Goal: Task Accomplishment & Management: Use online tool/utility

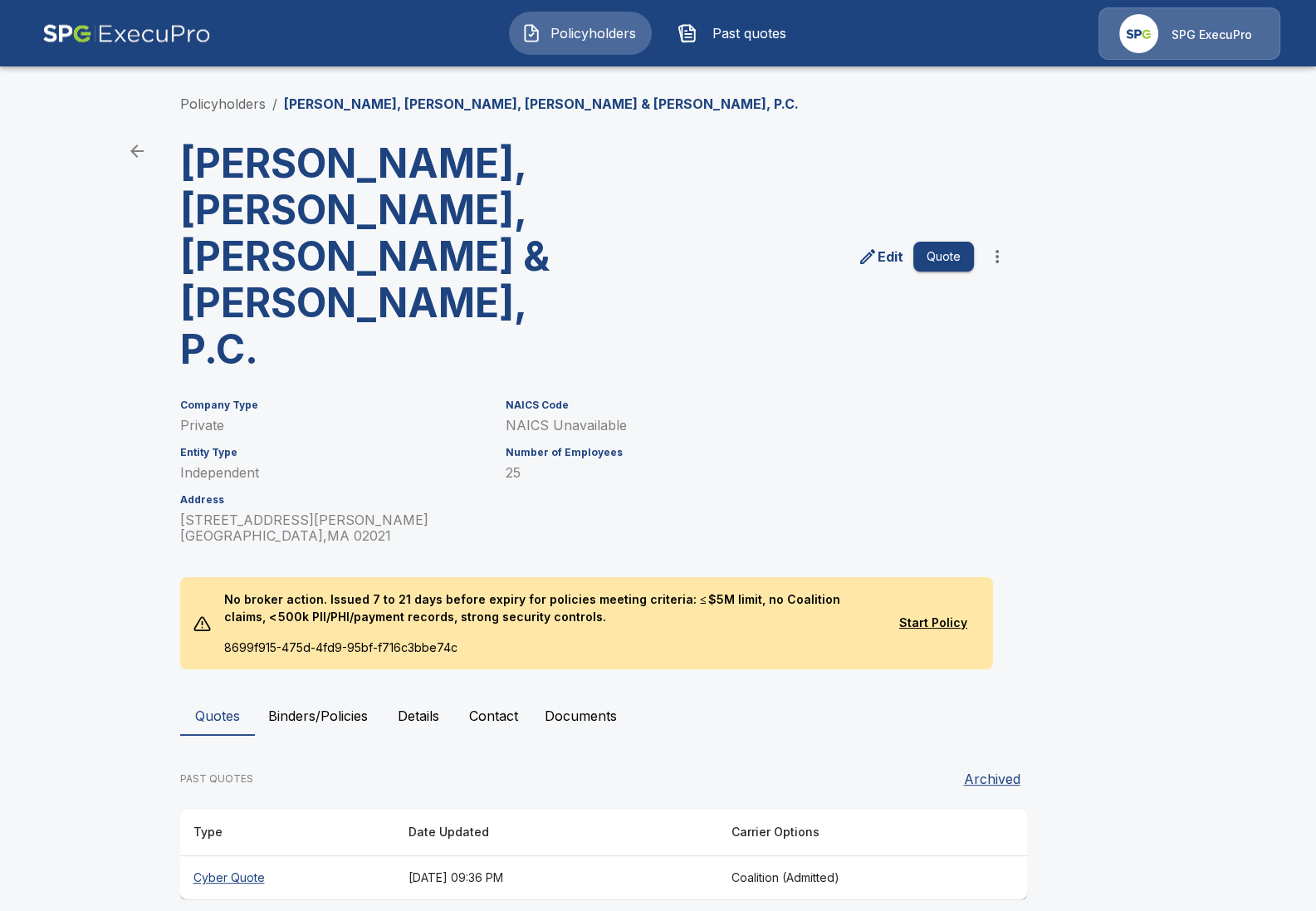
click at [622, 35] on span "Policyholders" at bounding box center [594, 33] width 92 height 20
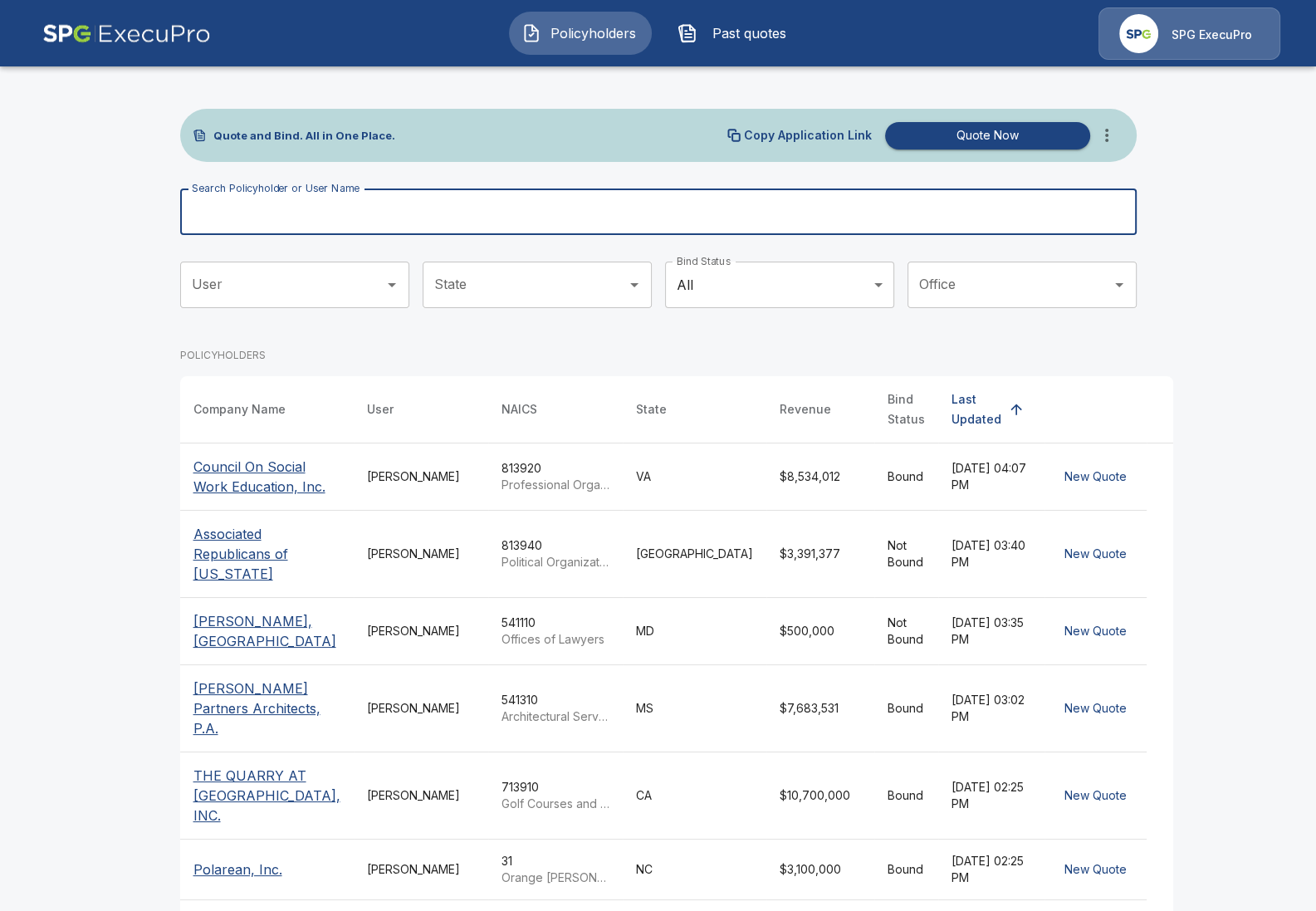
click at [551, 233] on input "Search Policyholder or User Name" at bounding box center [649, 211] width 938 height 47
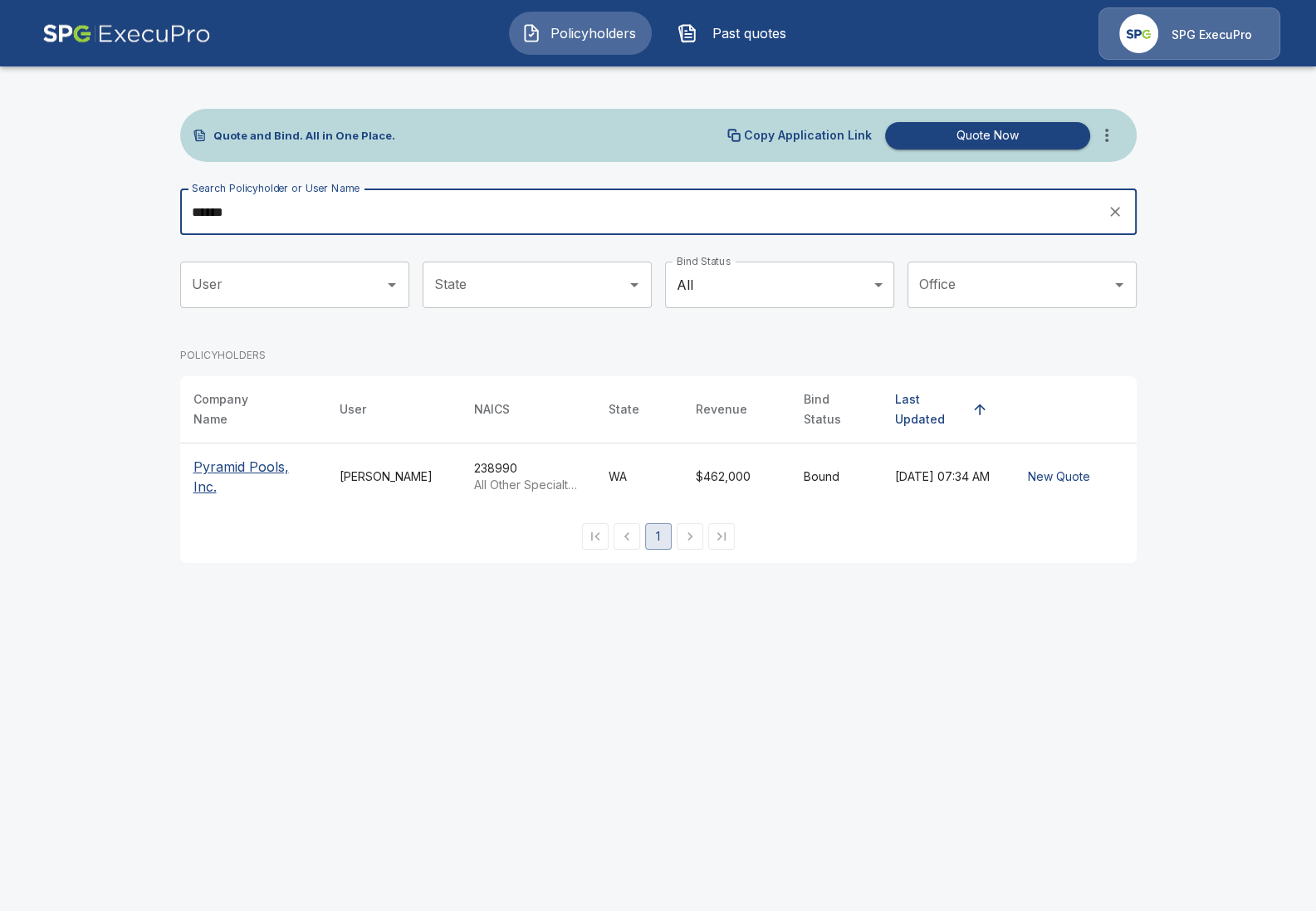
type input "******"
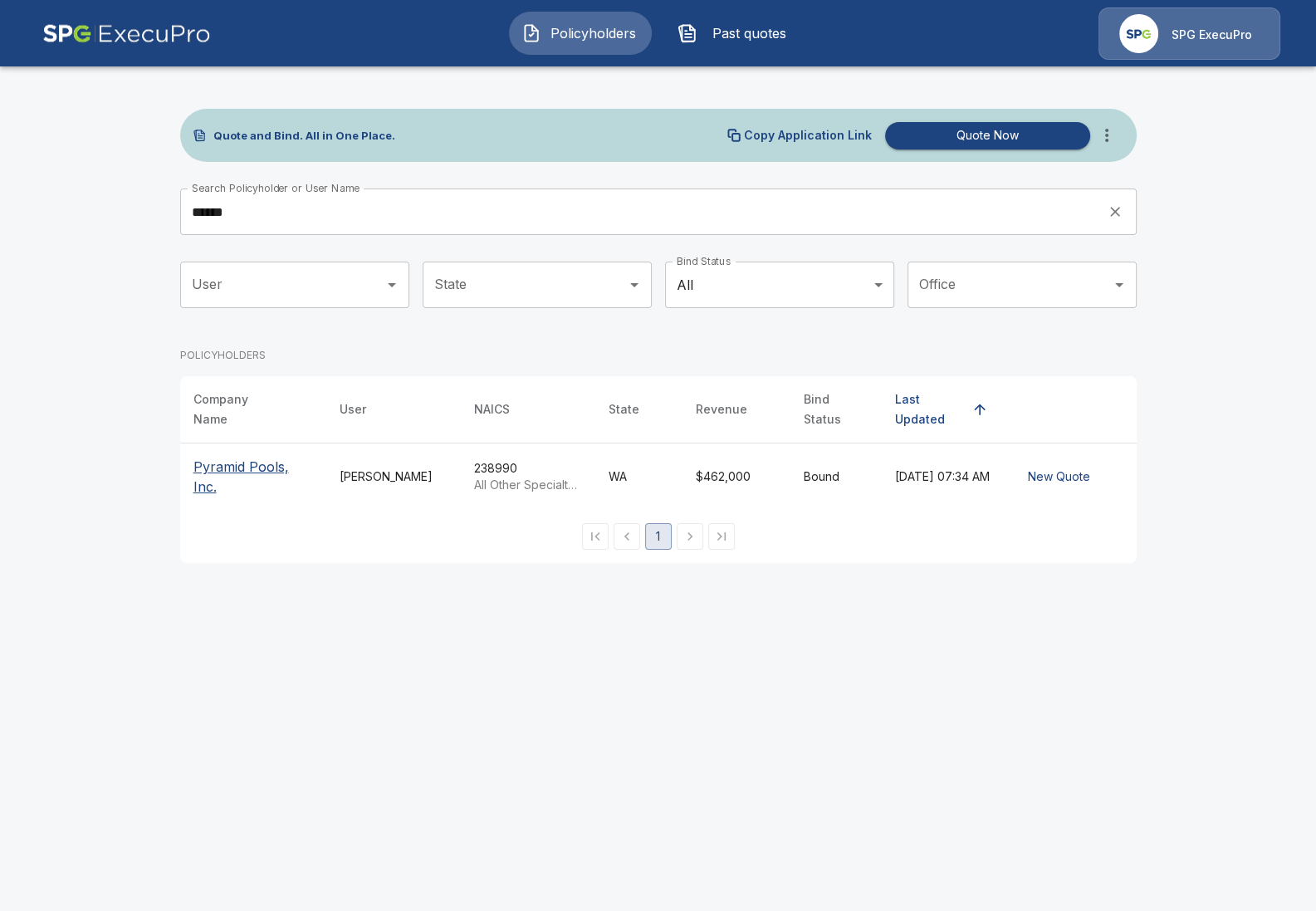
click at [233, 464] on p "Pyramid Pools, Inc." at bounding box center [253, 477] width 120 height 40
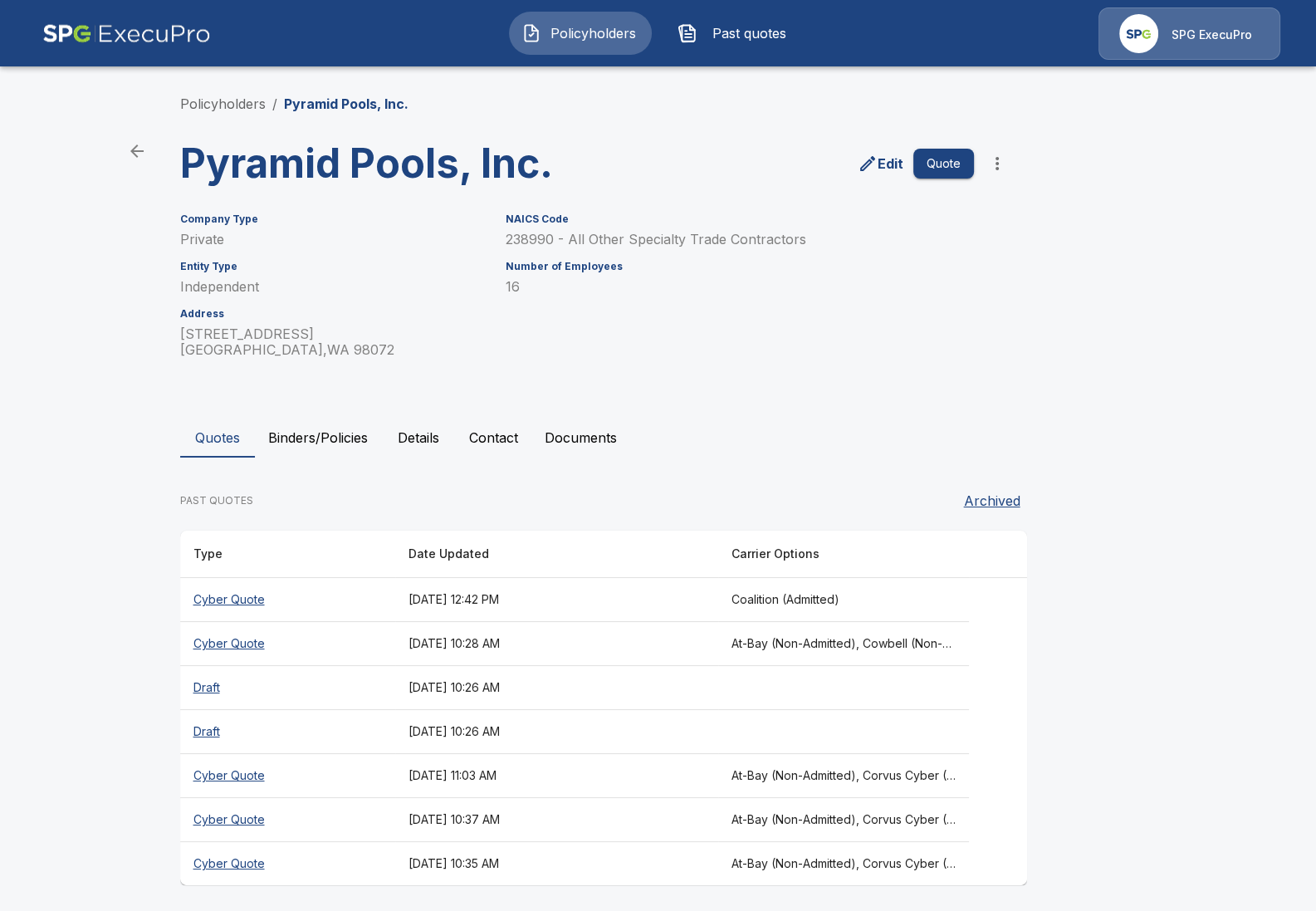
click at [327, 426] on button "Binders/Policies" at bounding box center [318, 438] width 126 height 40
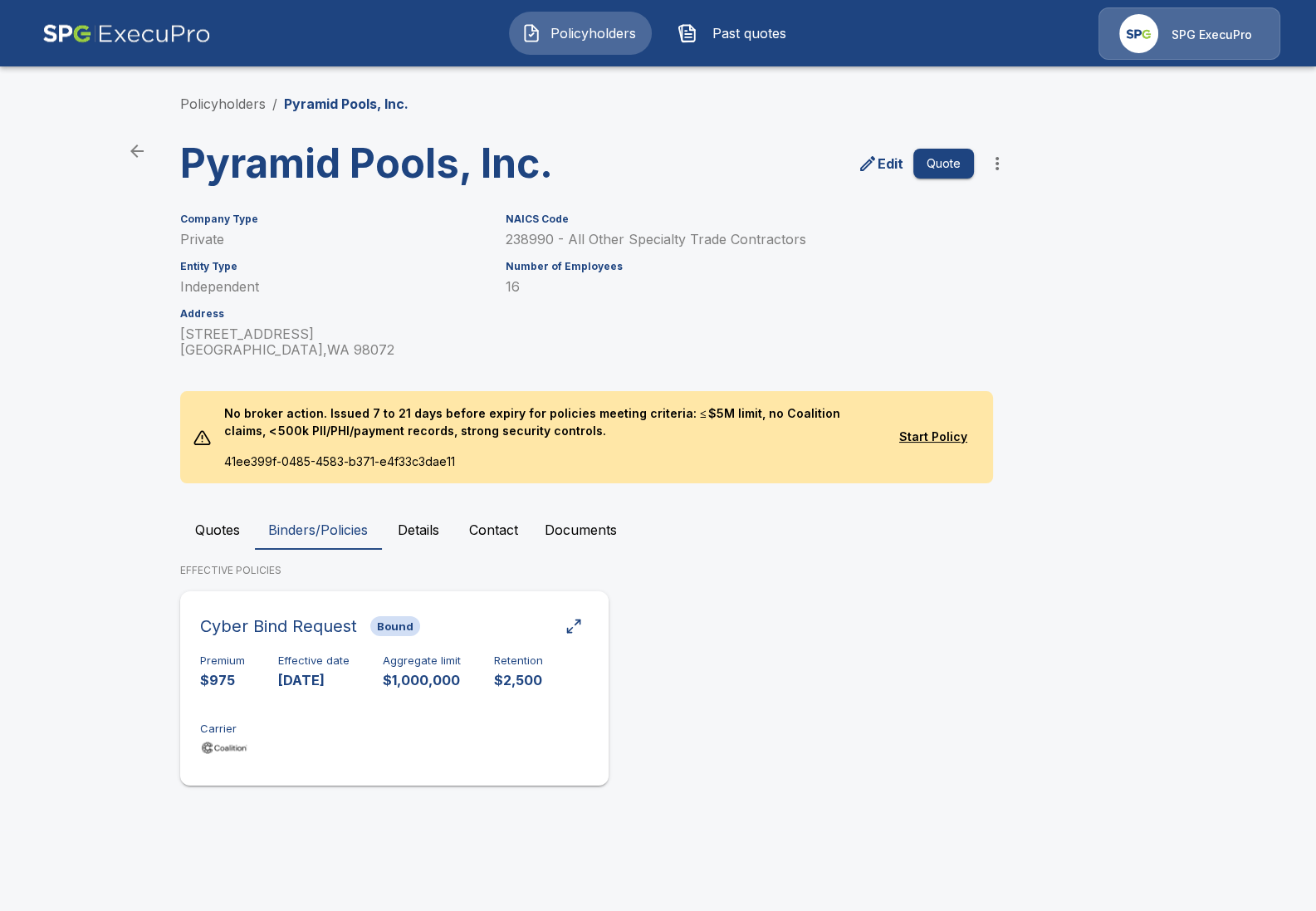
click at [306, 667] on h6 "Effective date" at bounding box center [314, 661] width 71 height 14
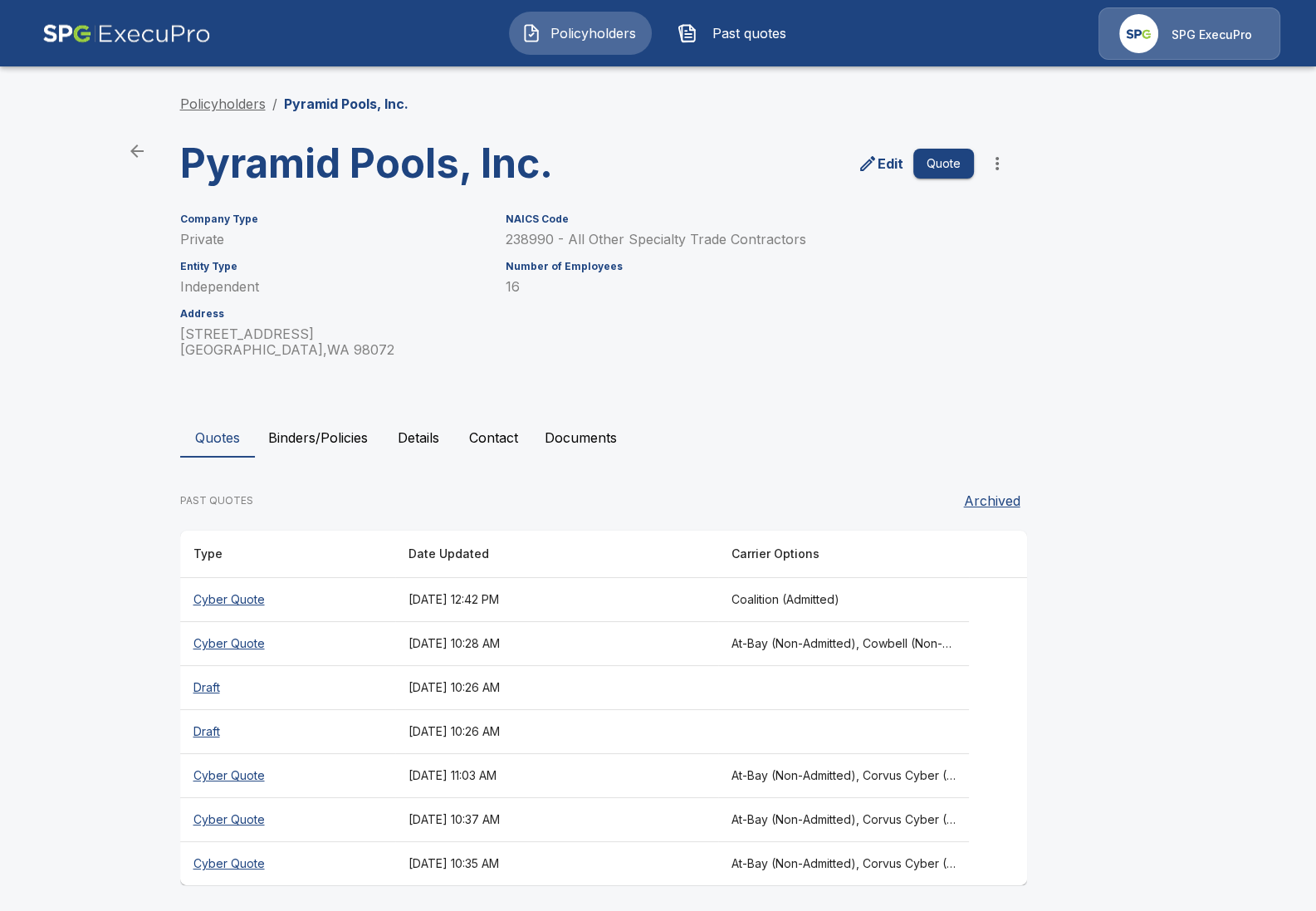
click at [234, 104] on link "Policyholders" at bounding box center [222, 103] width 85 height 16
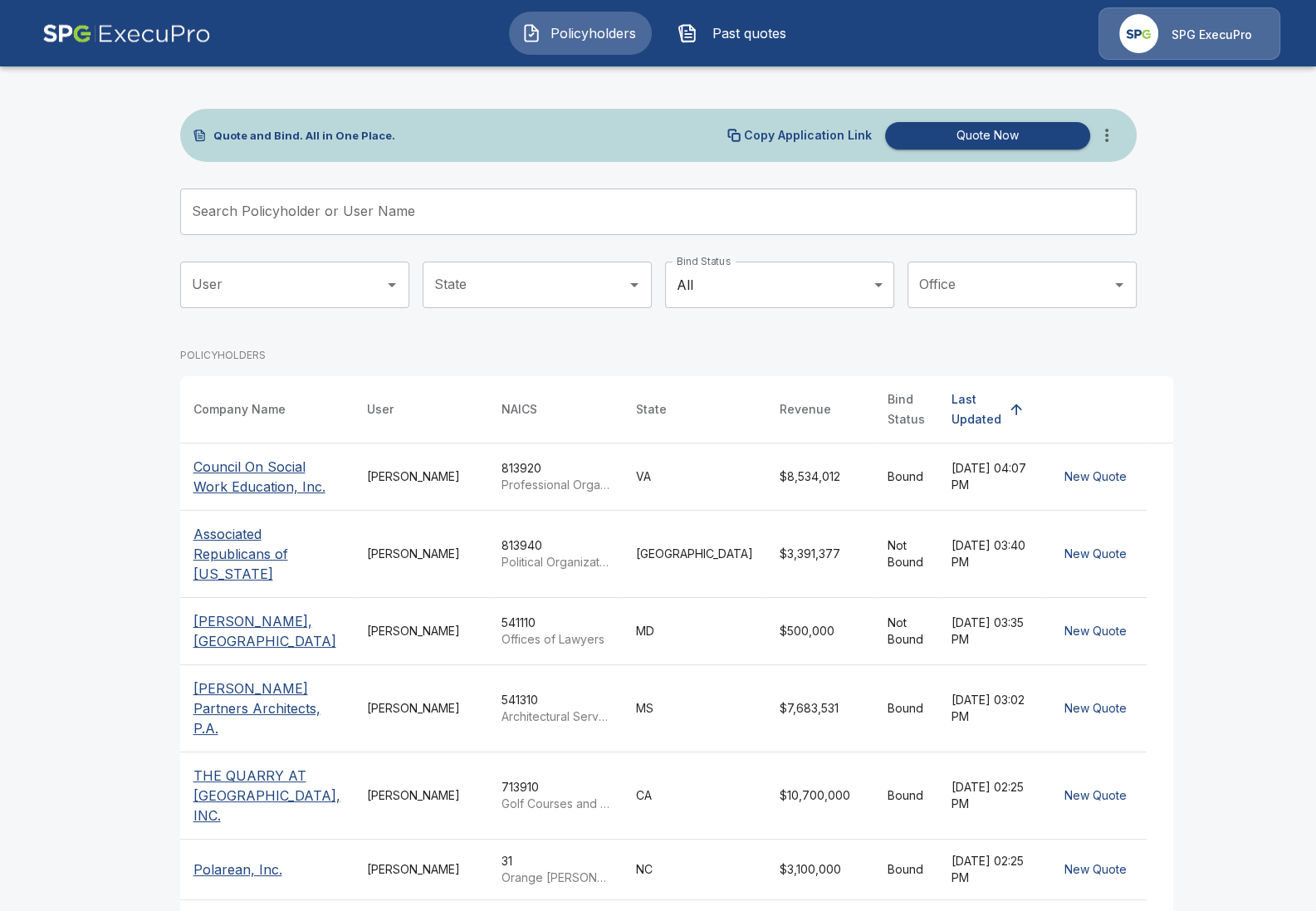
click at [1102, 139] on icon "more" at bounding box center [1106, 136] width 20 height 20
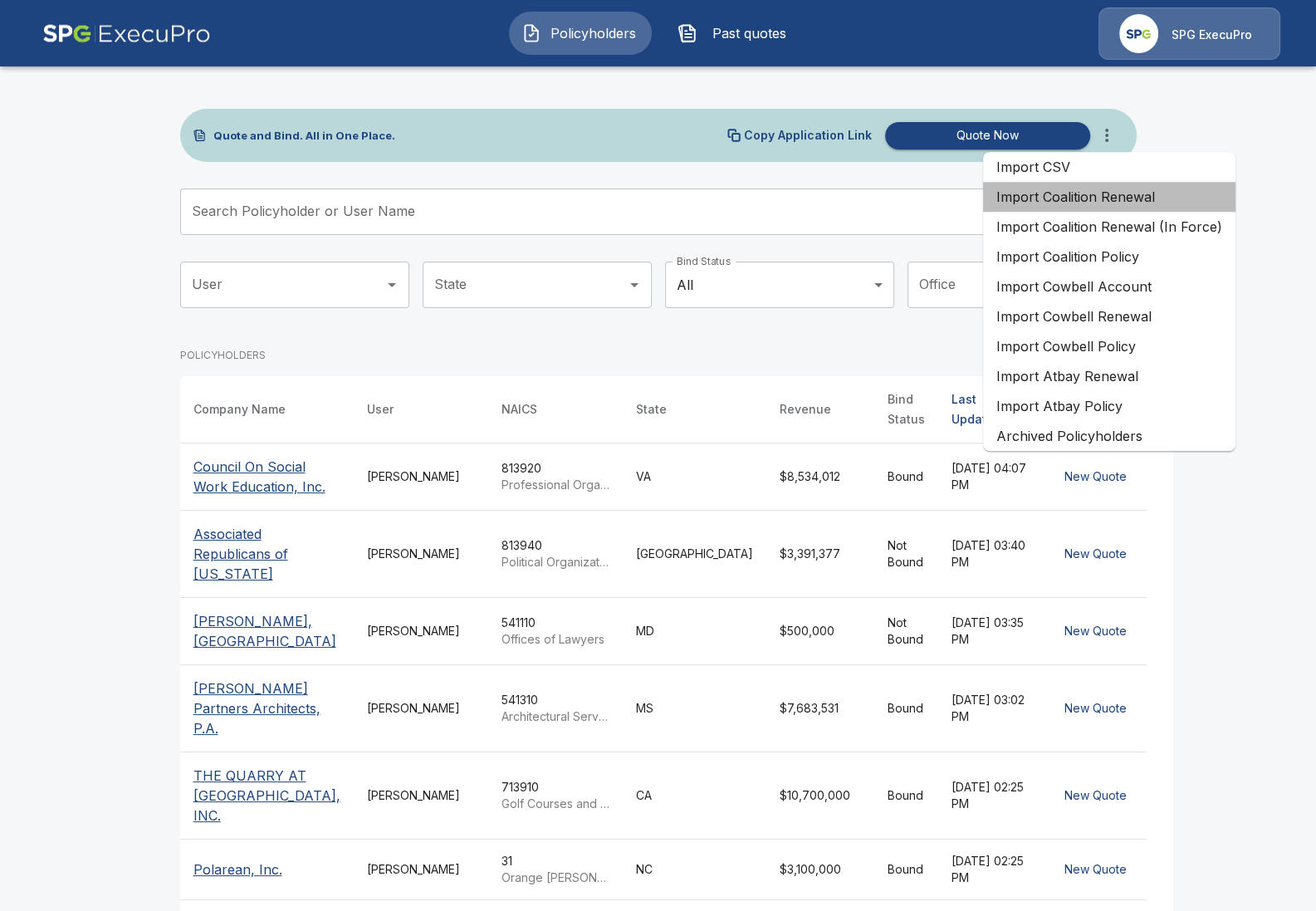
click at [1178, 201] on li "Import Coalition Renewal" at bounding box center [1109, 197] width 253 height 30
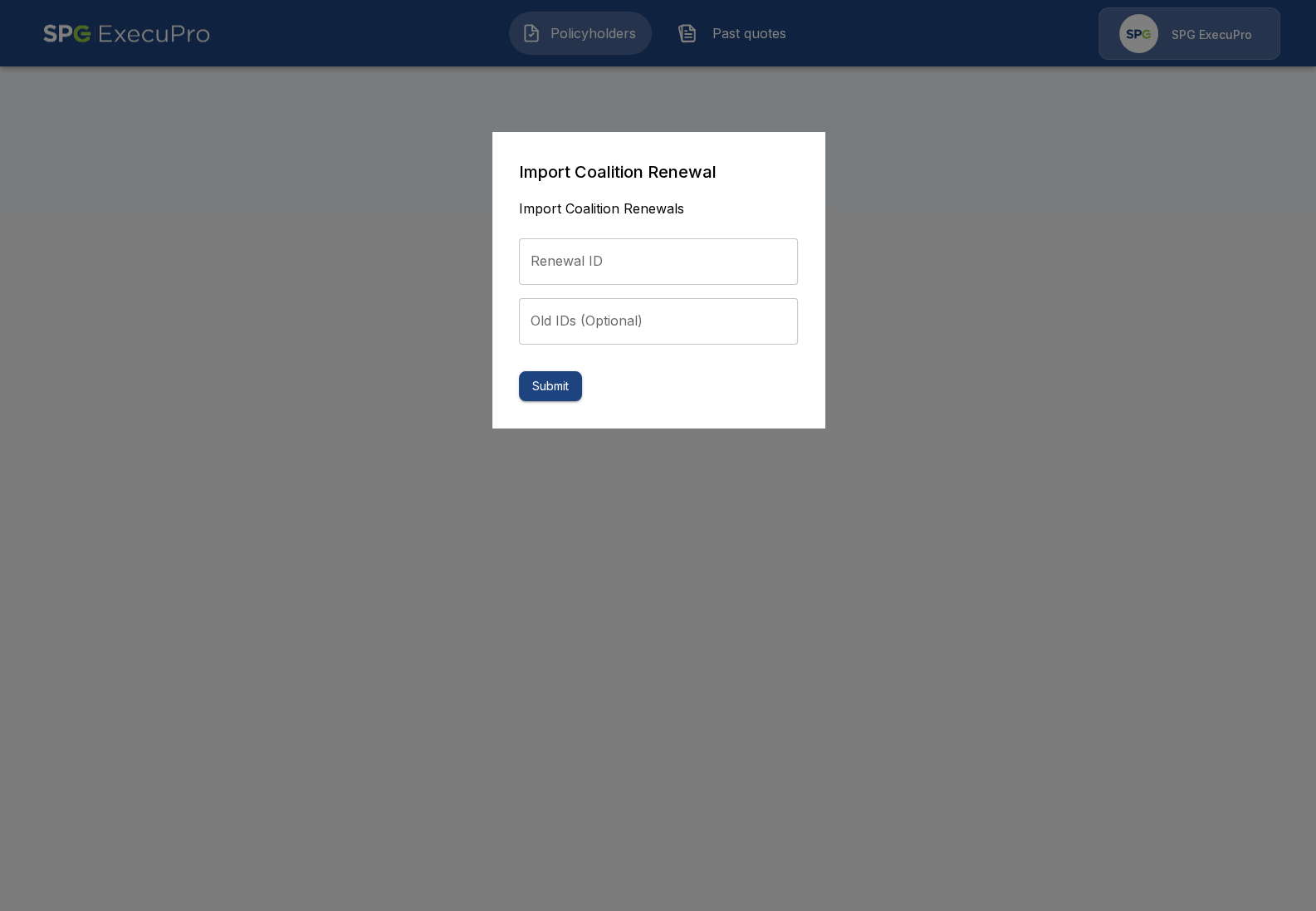
click at [735, 247] on input "Renewal ID" at bounding box center [658, 261] width 279 height 47
paste input "**********"
type input "**********"
click at [555, 392] on button "Submit" at bounding box center [550, 386] width 63 height 31
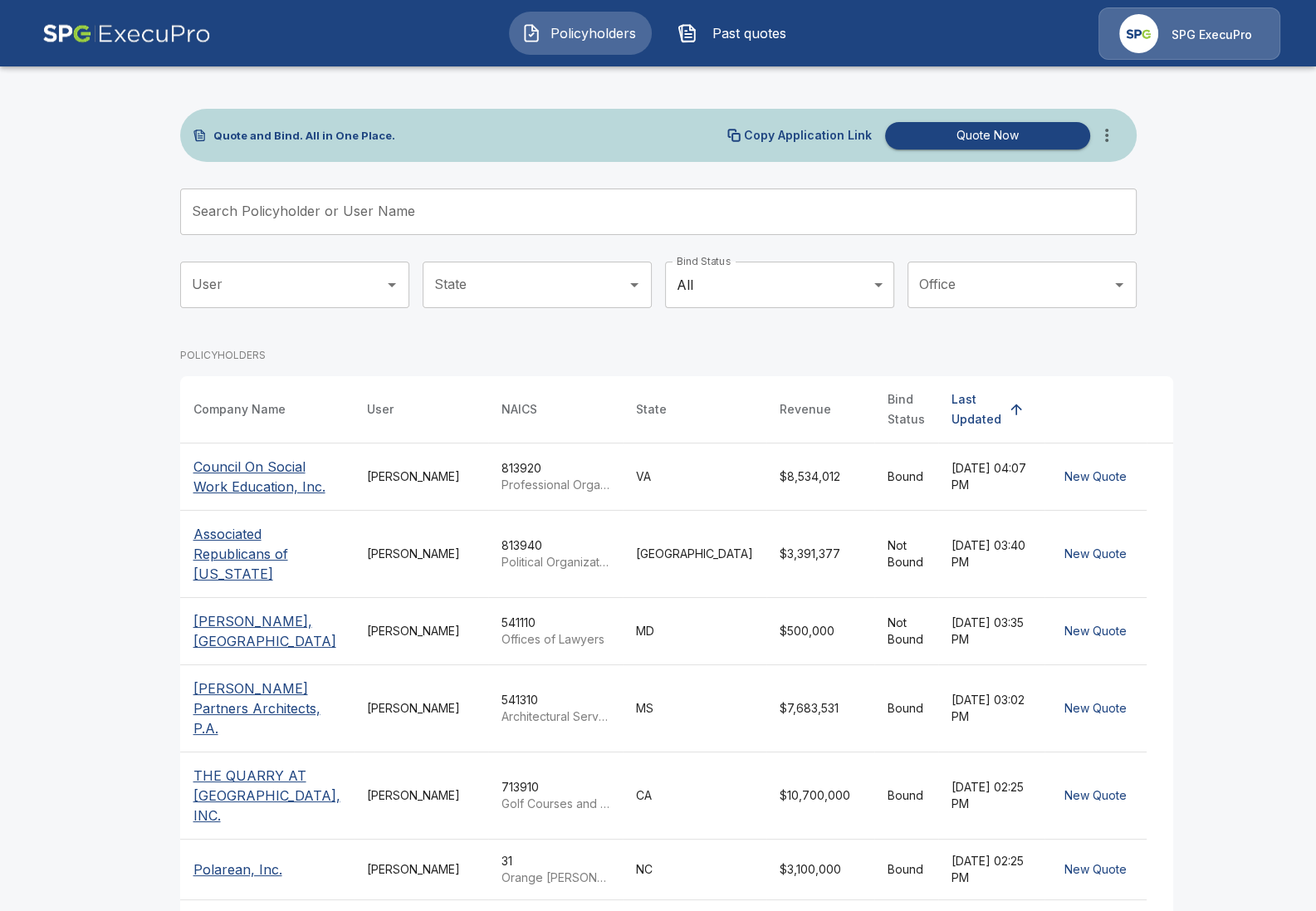
click at [712, 39] on span "Past quotes" at bounding box center [750, 33] width 92 height 20
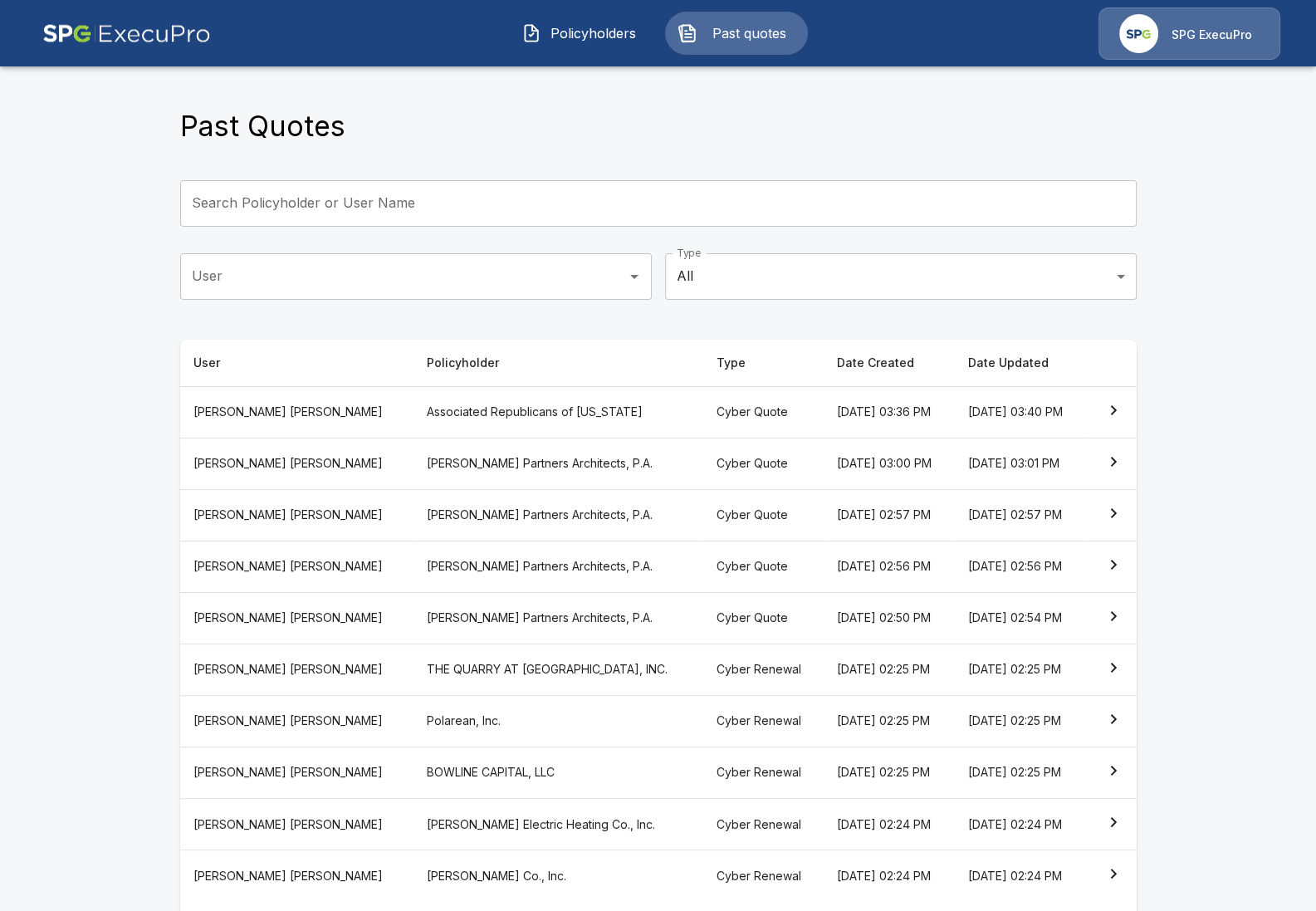
drag, startPoint x: 145, startPoint y: 380, endPoint x: 156, endPoint y: 375, distance: 12.1
click at [145, 379] on main "Past Quotes Search Policyholder or User Name Search Policyholder or User Name U…" at bounding box center [658, 487] width 1316 height 974
click at [514, 44] on button "Policyholders" at bounding box center [580, 33] width 143 height 43
click at [557, 38] on span "Policyholders" at bounding box center [594, 33] width 92 height 20
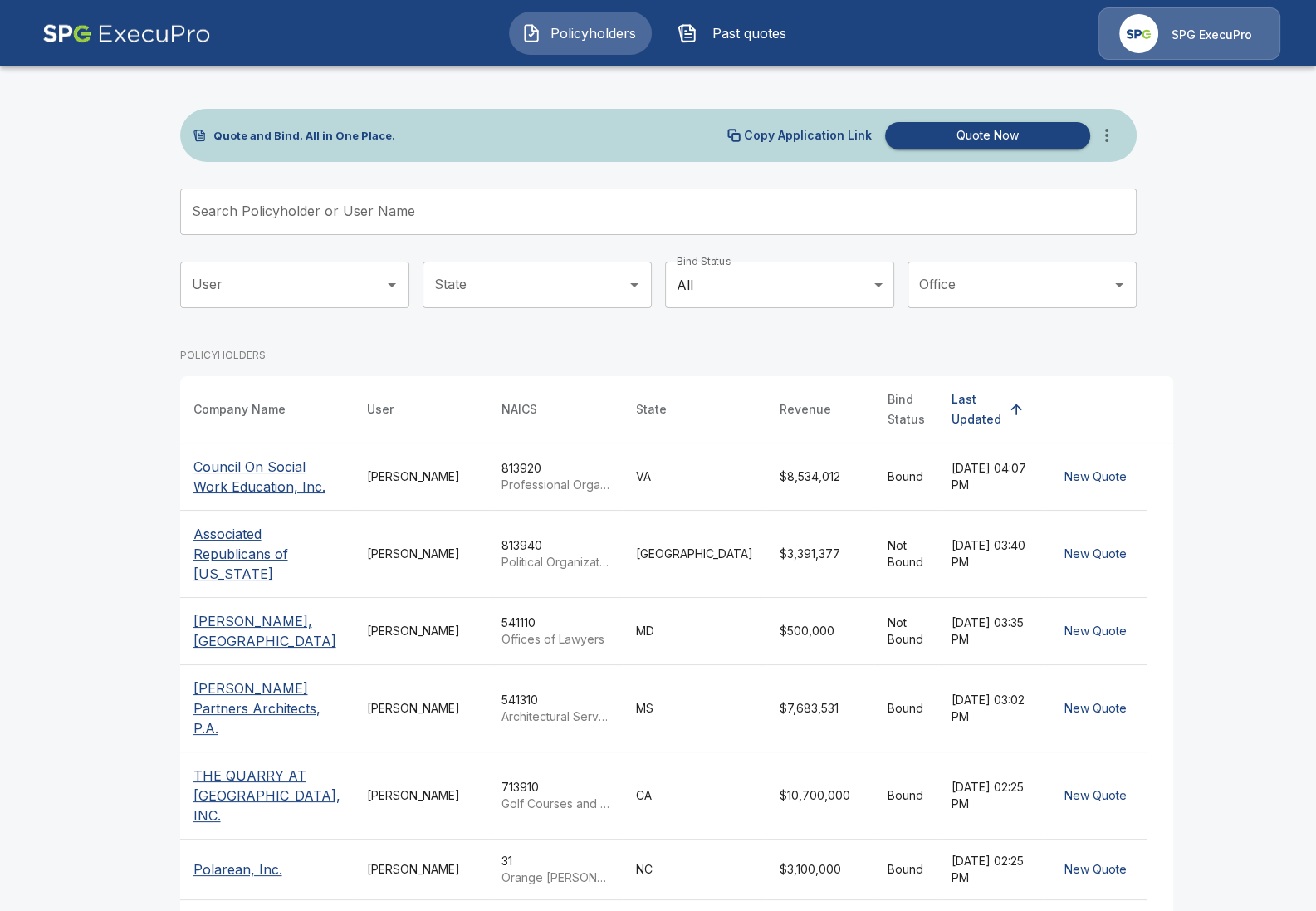
click at [762, 33] on span "Past quotes" at bounding box center [750, 33] width 92 height 20
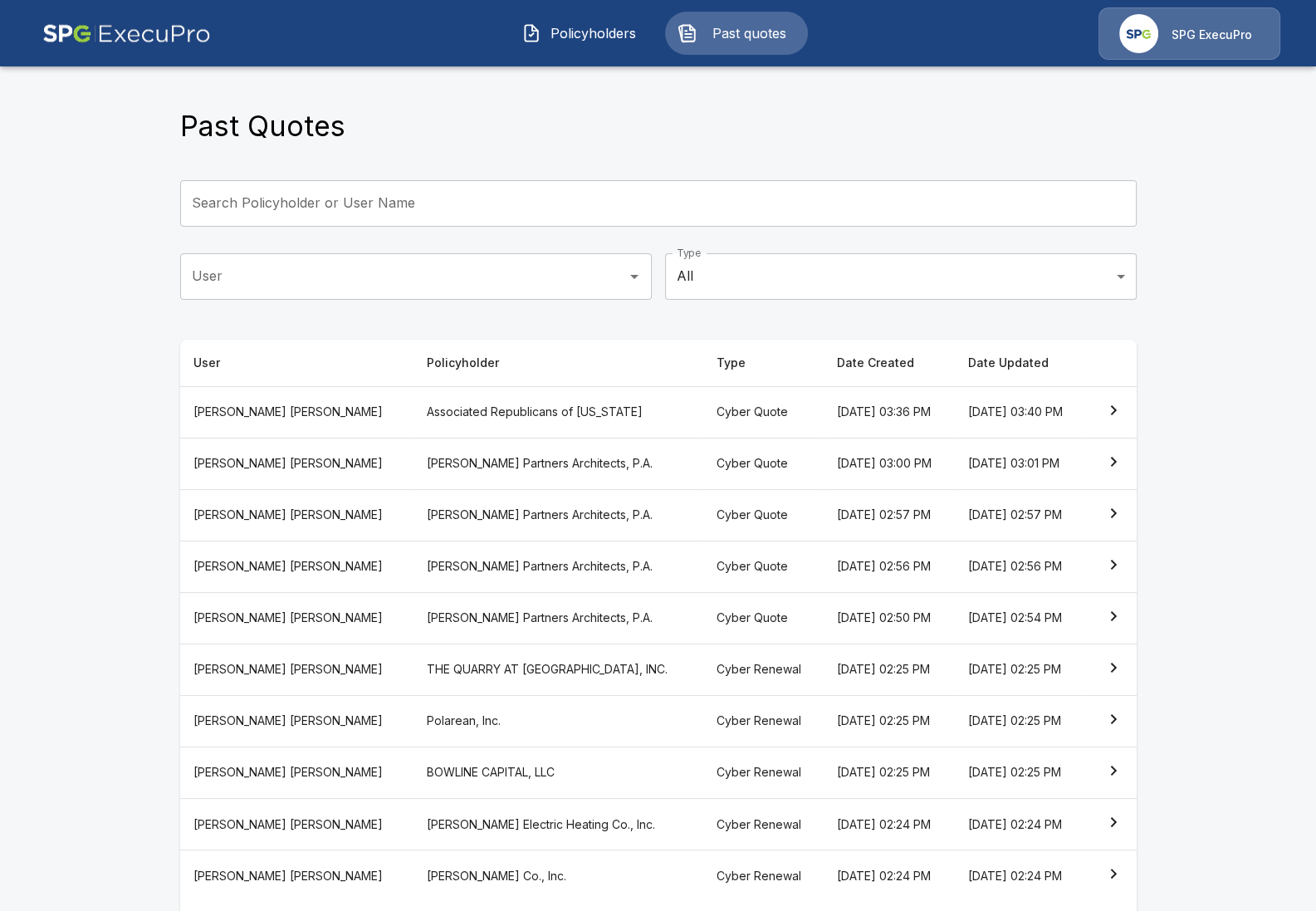
click at [605, 61] on header "Policyholders Past quotes SPG ExecuPro" at bounding box center [658, 33] width 1316 height 67
click at [609, 40] on span "Policyholders" at bounding box center [594, 33] width 92 height 20
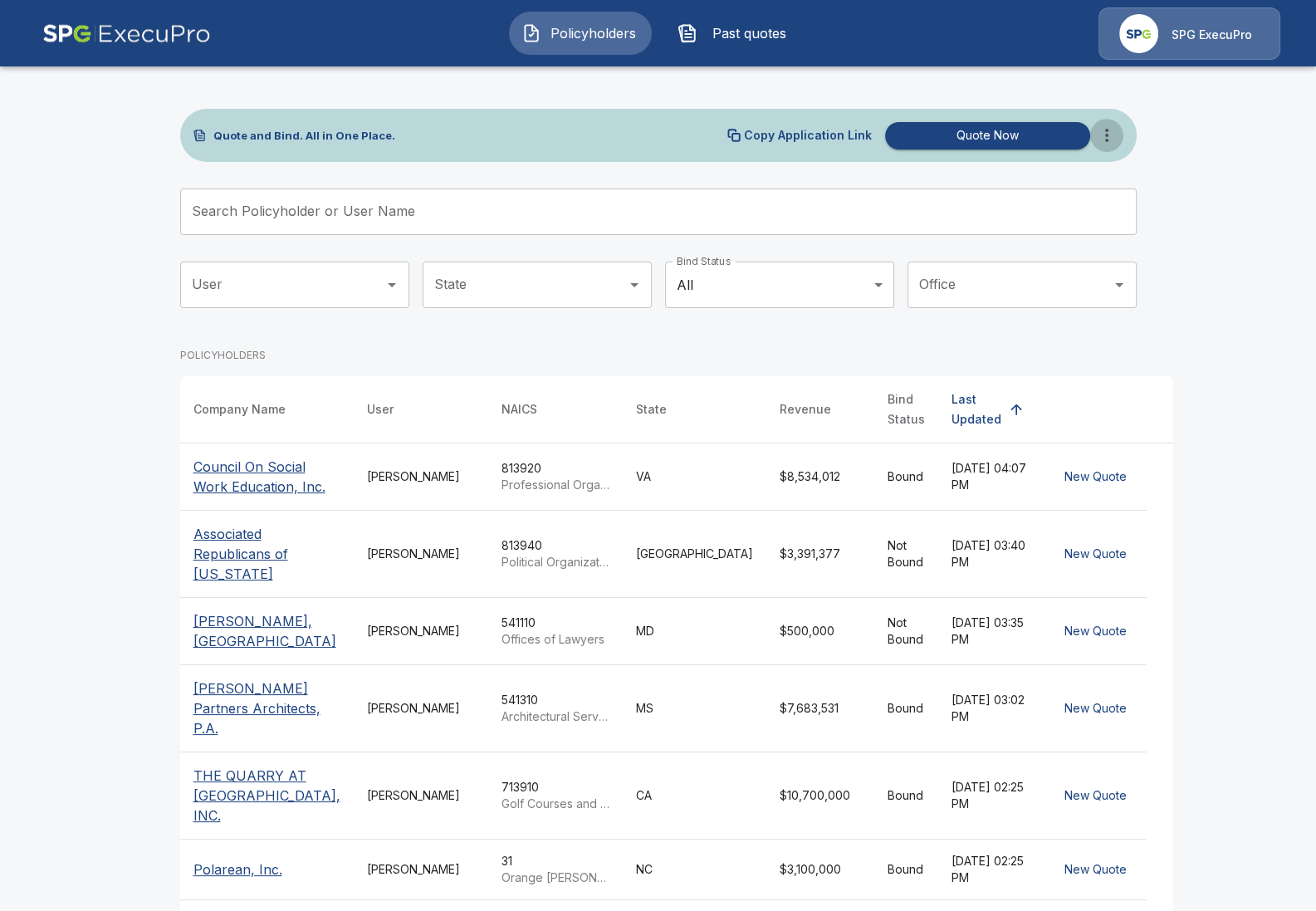
drag, startPoint x: 1097, startPoint y: 134, endPoint x: 1095, endPoint y: 151, distance: 17.1
click at [1097, 135] on icon "more" at bounding box center [1106, 136] width 20 height 20
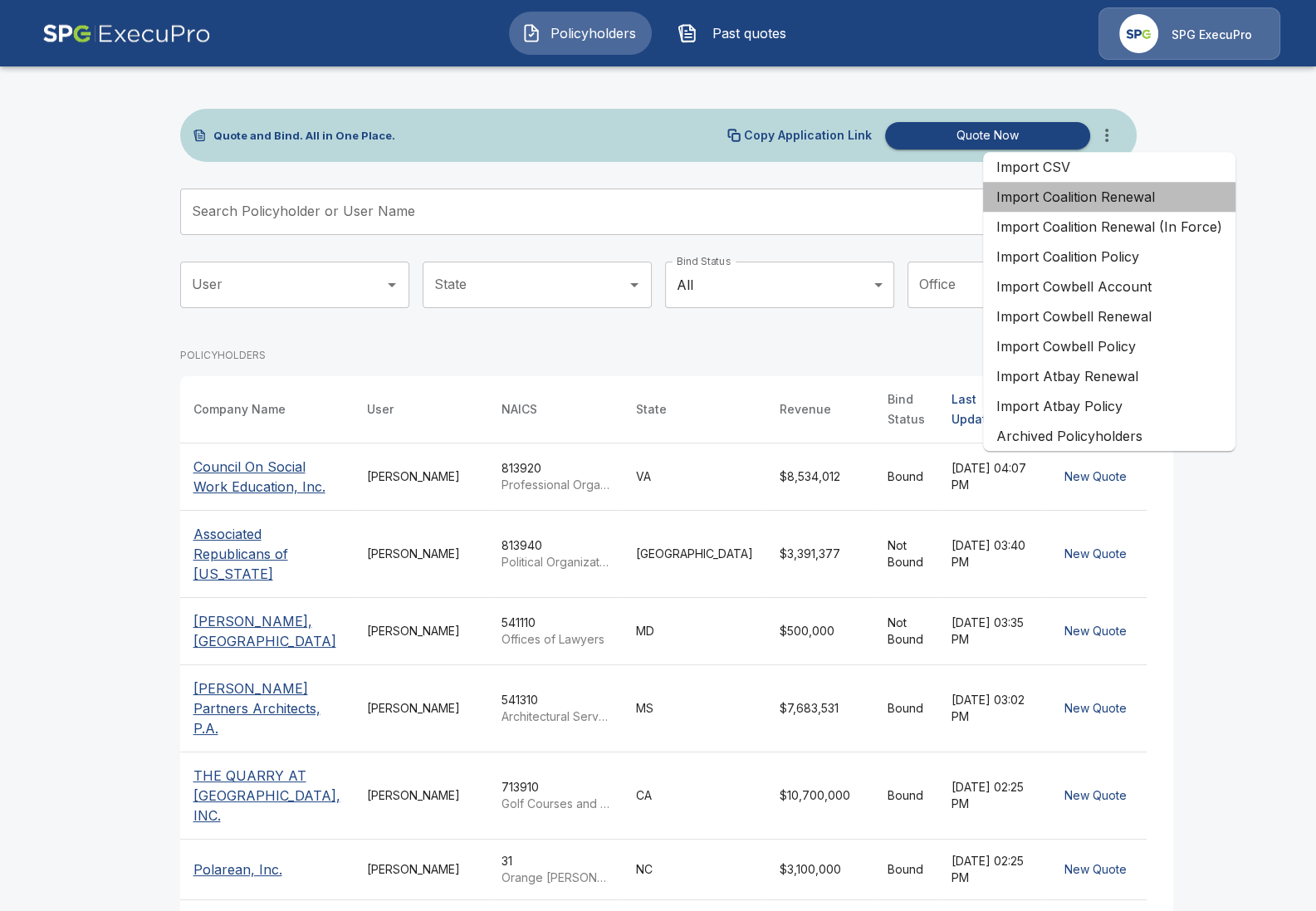
click at [1158, 201] on li "Import Coalition Renewal" at bounding box center [1109, 197] width 253 height 30
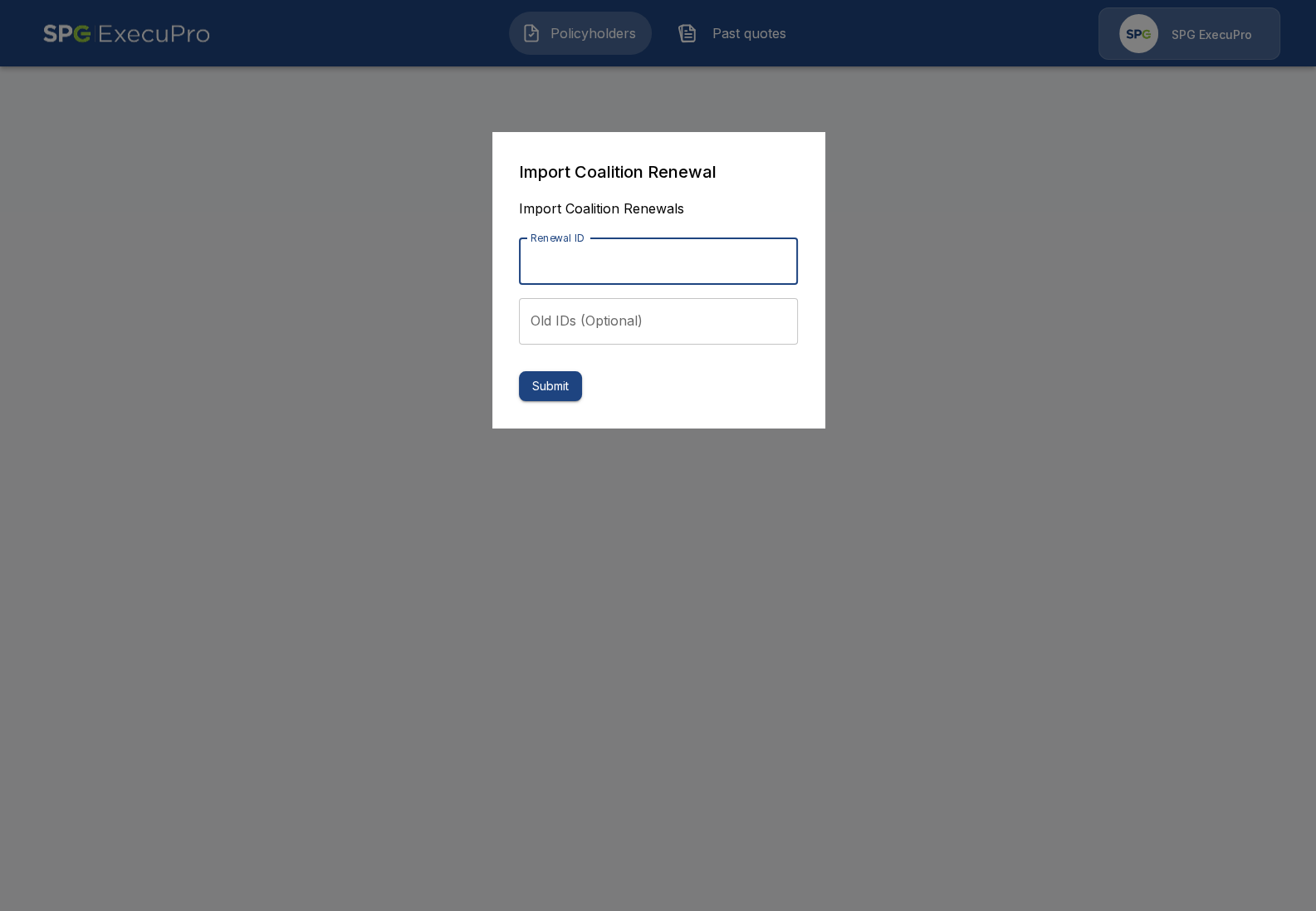
click at [691, 262] on input "Renewal ID" at bounding box center [658, 261] width 279 height 47
paste input "**********"
type input "**********"
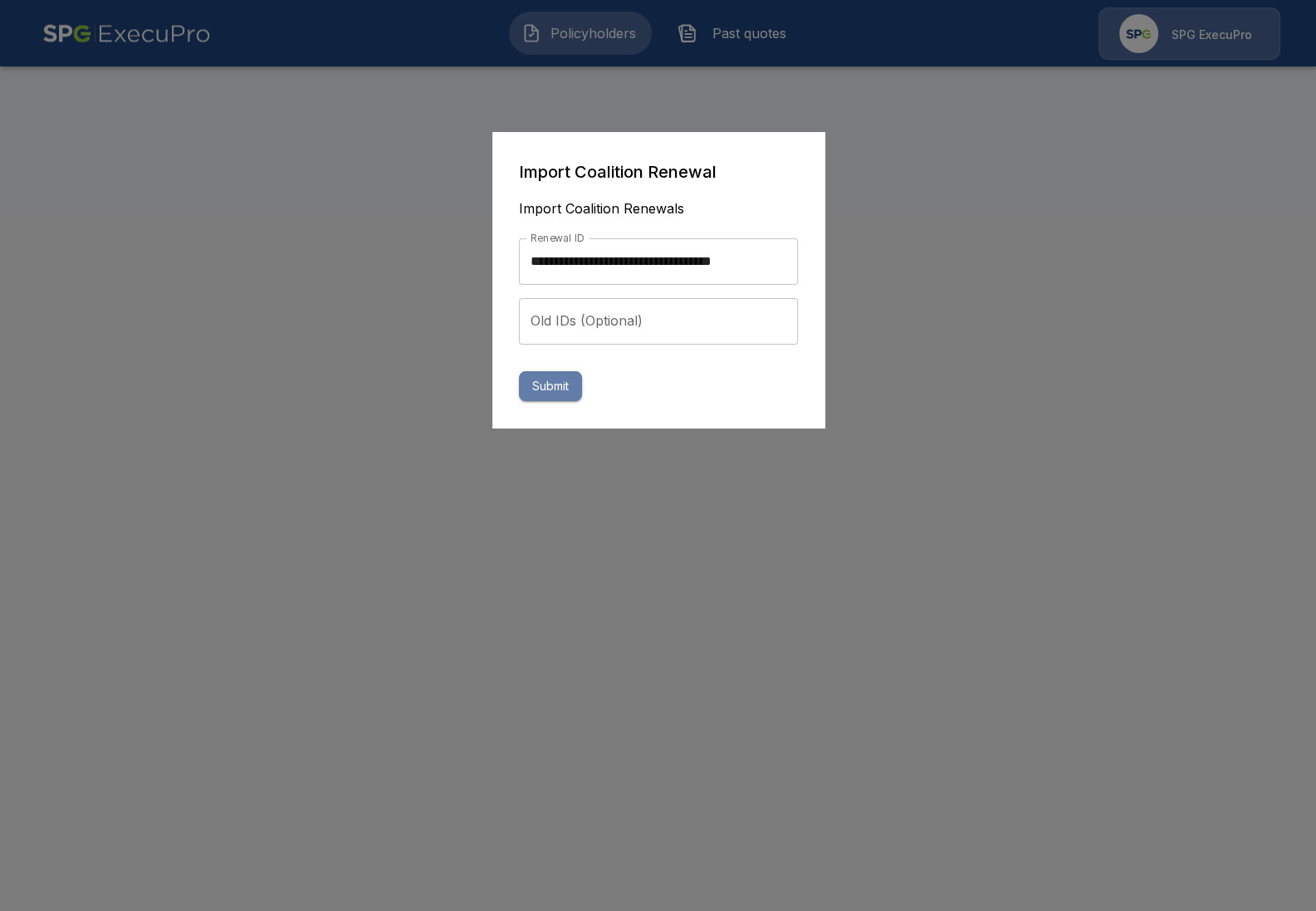
click at [533, 387] on button "Submit" at bounding box center [550, 386] width 63 height 31
